Goal: Information Seeking & Learning: Learn about a topic

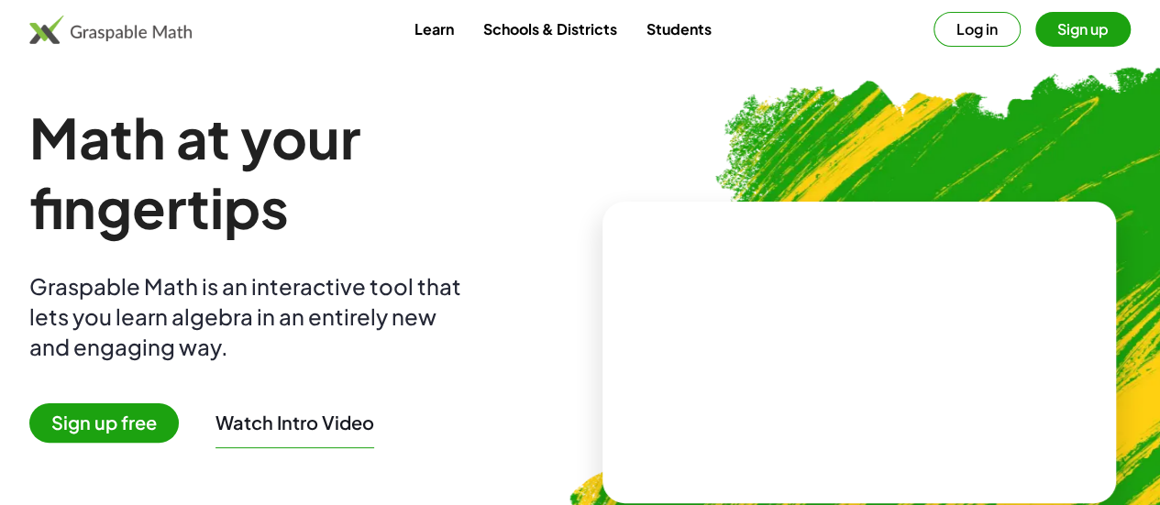
click at [577, 34] on link "Schools & Districts" at bounding box center [549, 29] width 163 height 34
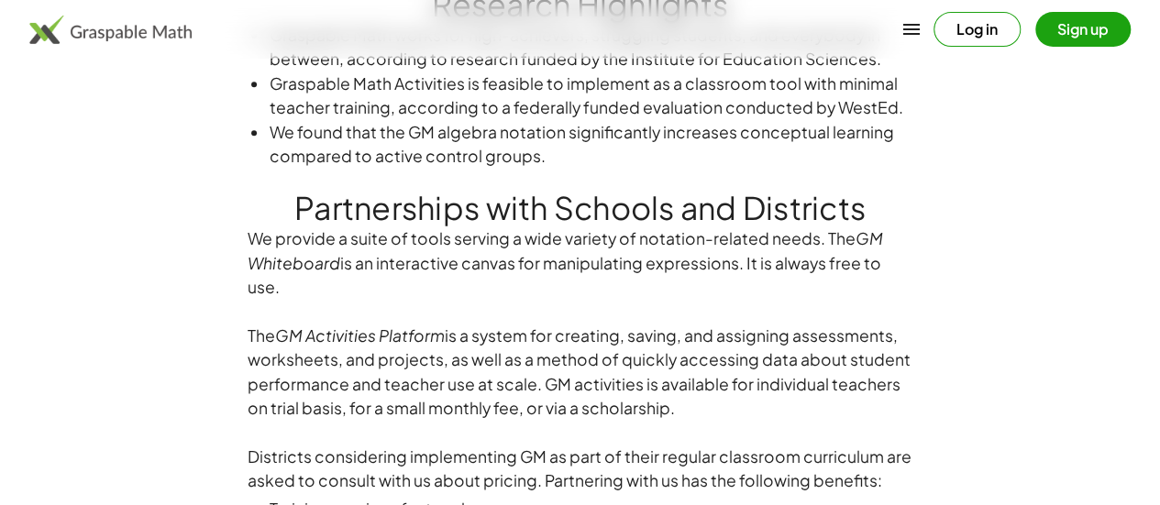
scroll to position [1115, 0]
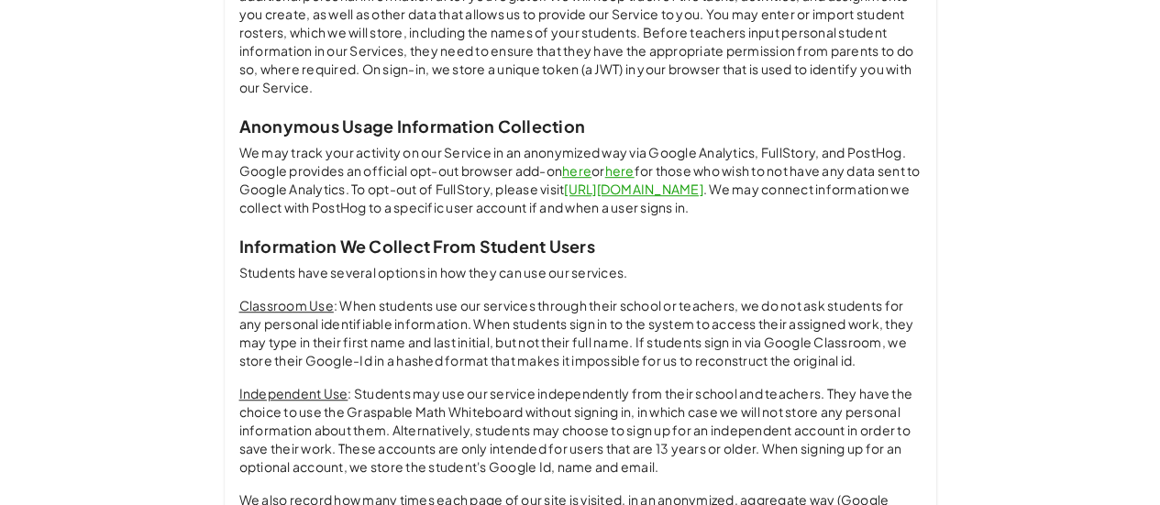
scroll to position [469, 0]
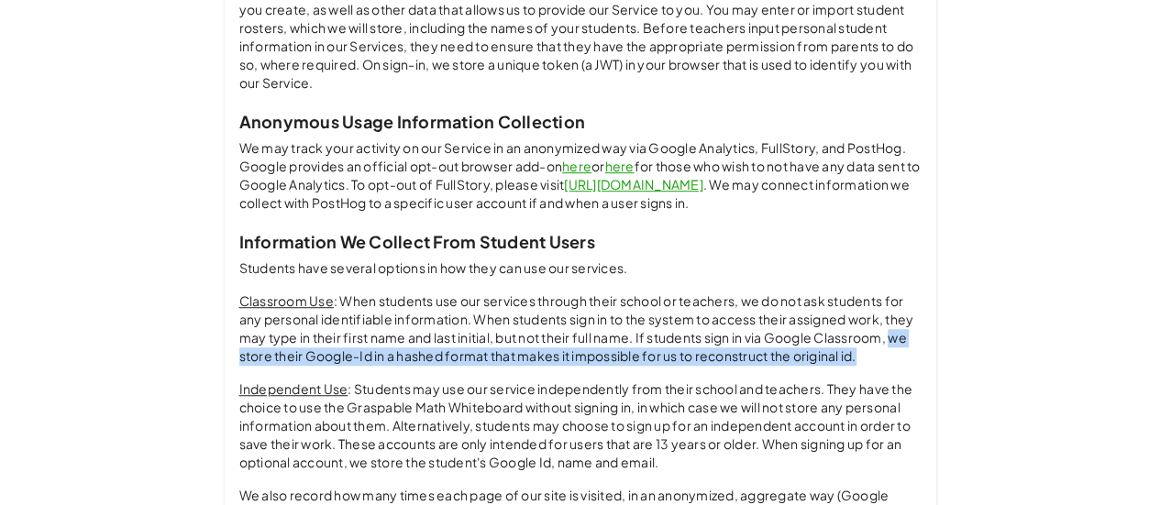
drag, startPoint x: 899, startPoint y: 335, endPoint x: 911, endPoint y: 364, distance: 31.7
click at [911, 364] on p "Classroom Use : When students use our services through their school or teachers…" at bounding box center [580, 329] width 682 height 73
copy p "we store their Google-Id in a hashed format that makes it impossible for us to …"
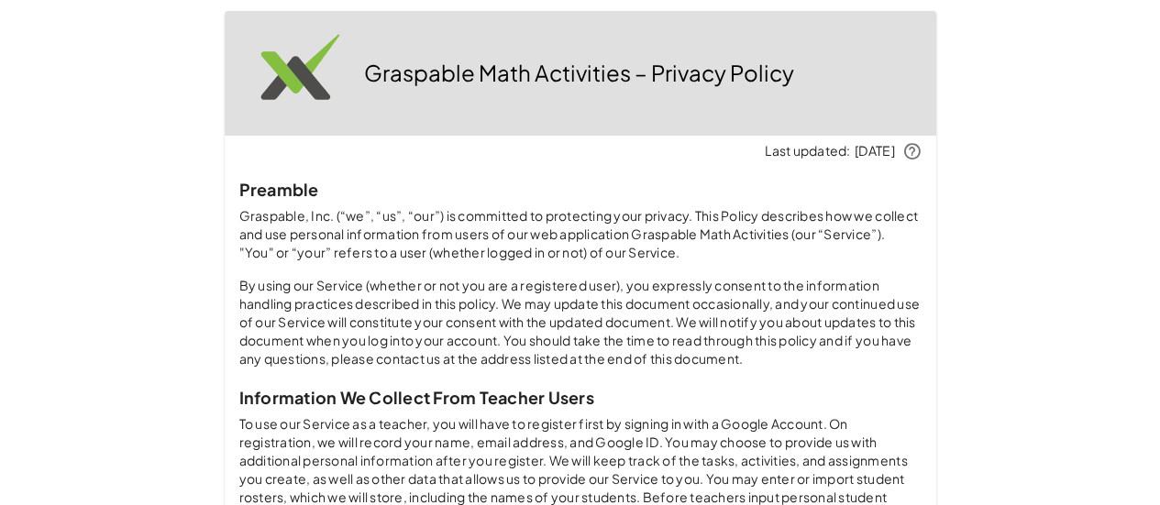
click at [911, 154] on icon at bounding box center [911, 151] width 19 height 19
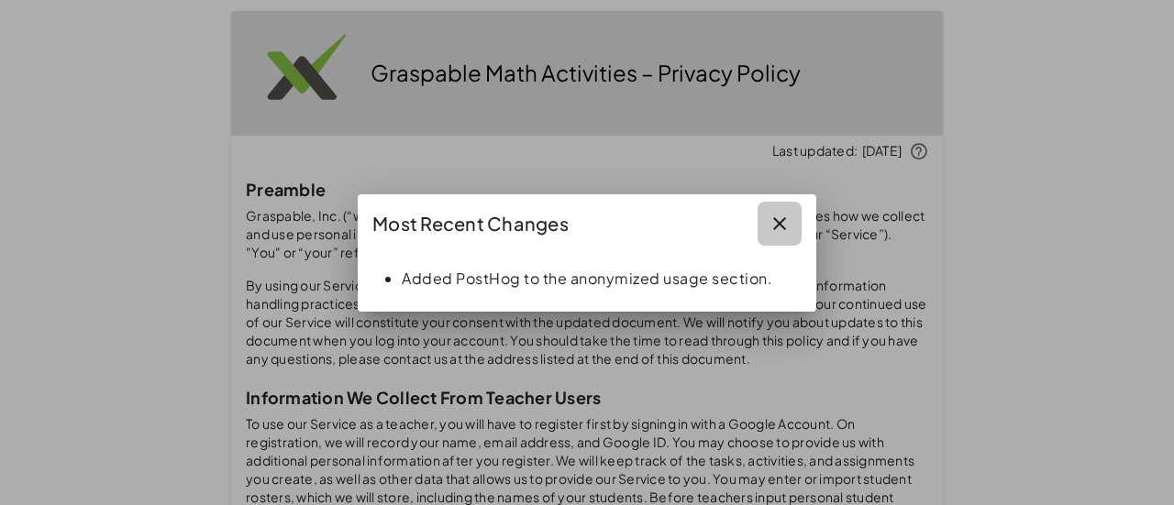
click at [785, 215] on icon "button" at bounding box center [779, 224] width 22 height 22
